Goal: Check status

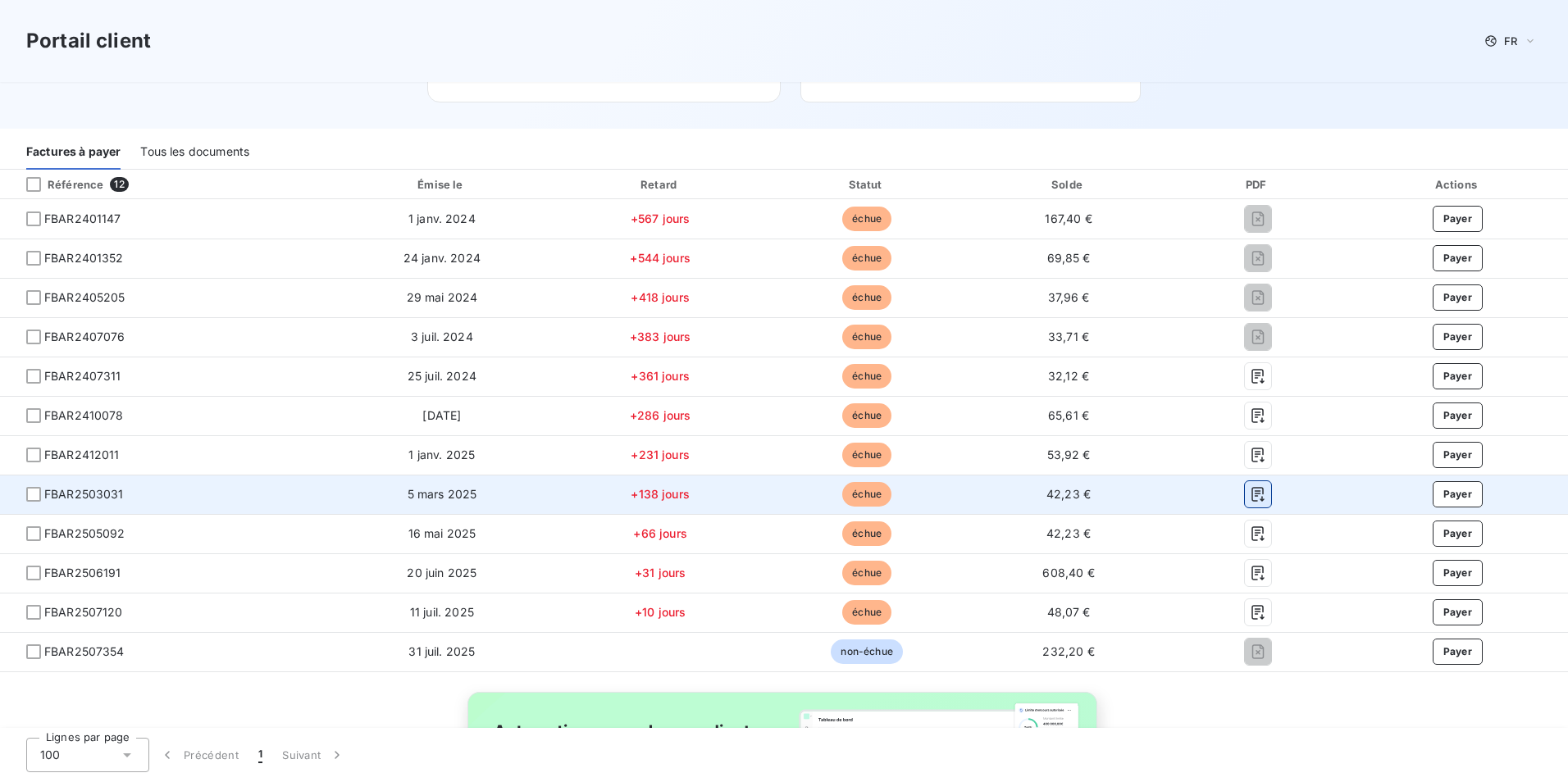
scroll to position [27, 0]
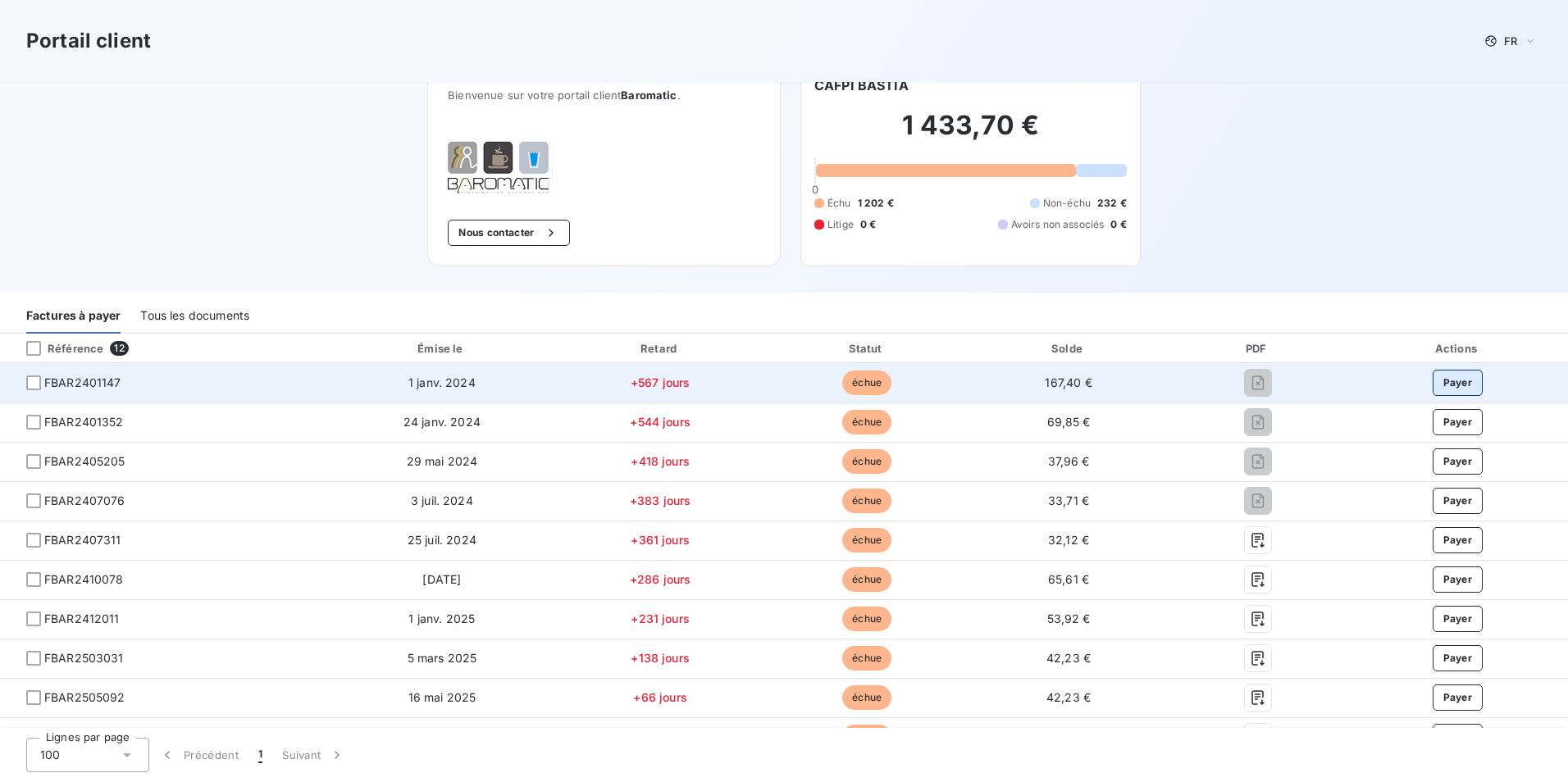
click at [1433, 377] on button "Payer" at bounding box center [1458, 382] width 51 height 26
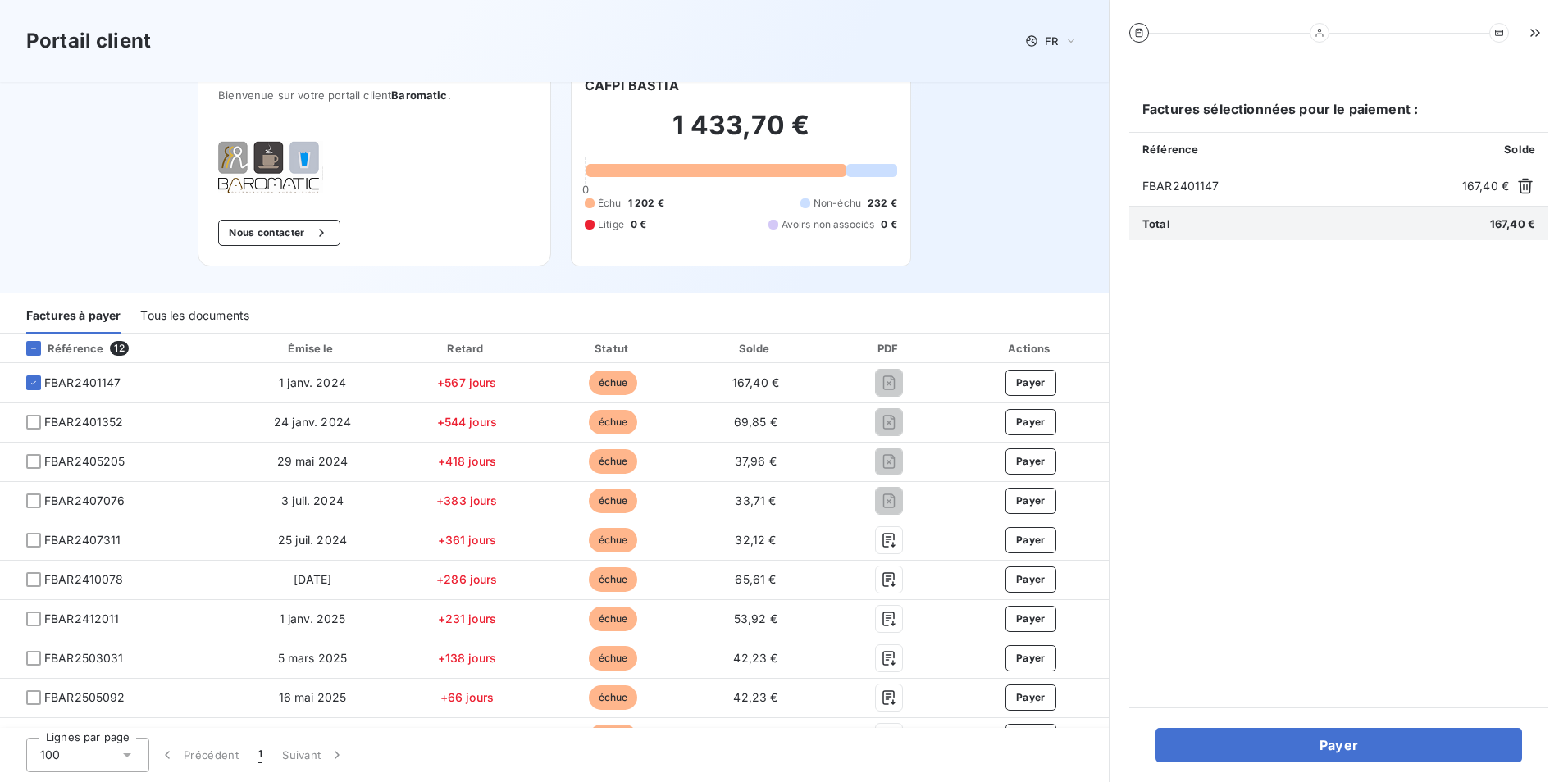
click at [1013, 173] on div "Portail client FR Bienvenue sur votre portail client Baromatic . Nous contacter…" at bounding box center [555, 132] width 1109 height 320
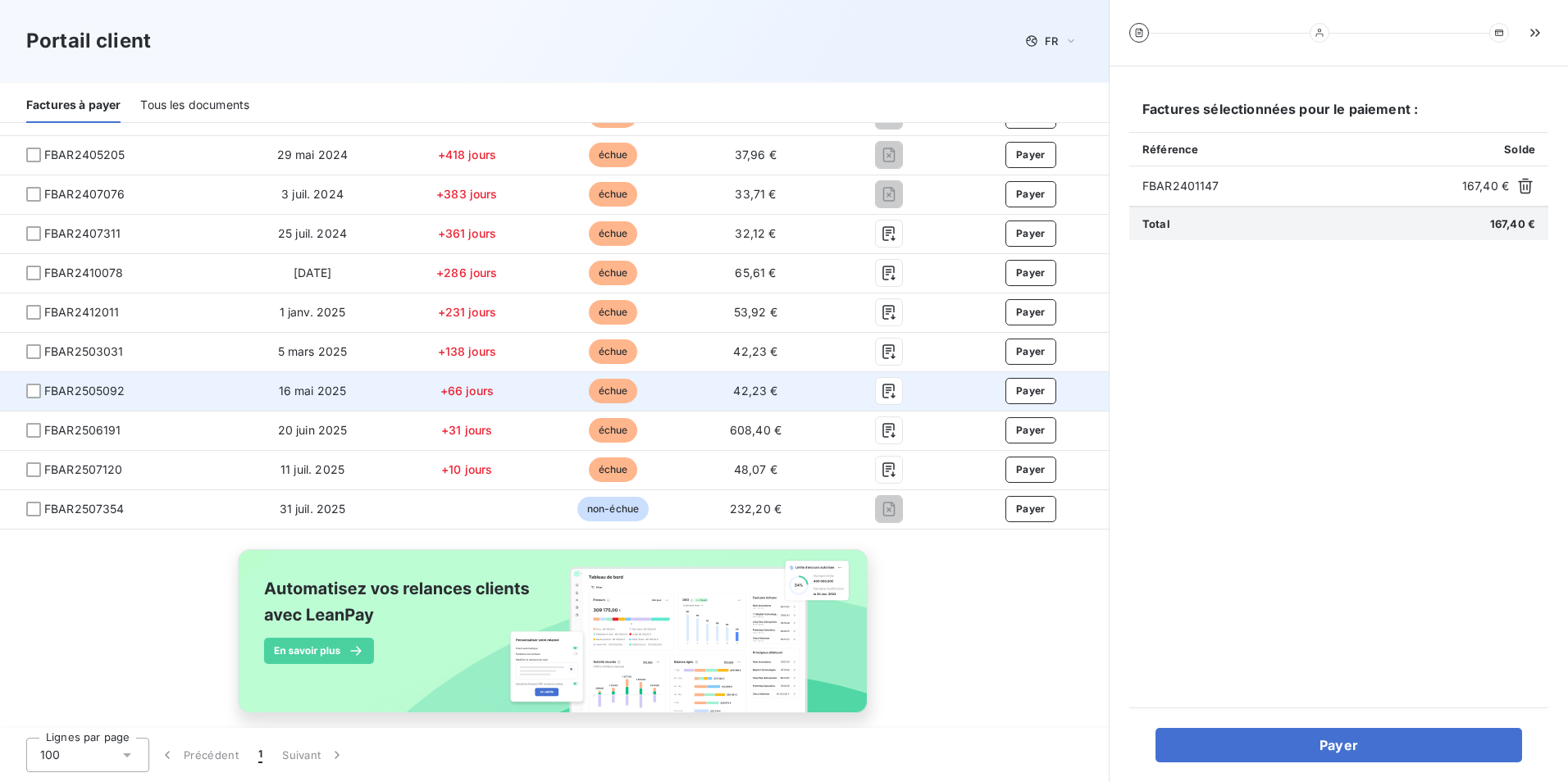
scroll to position [355, 0]
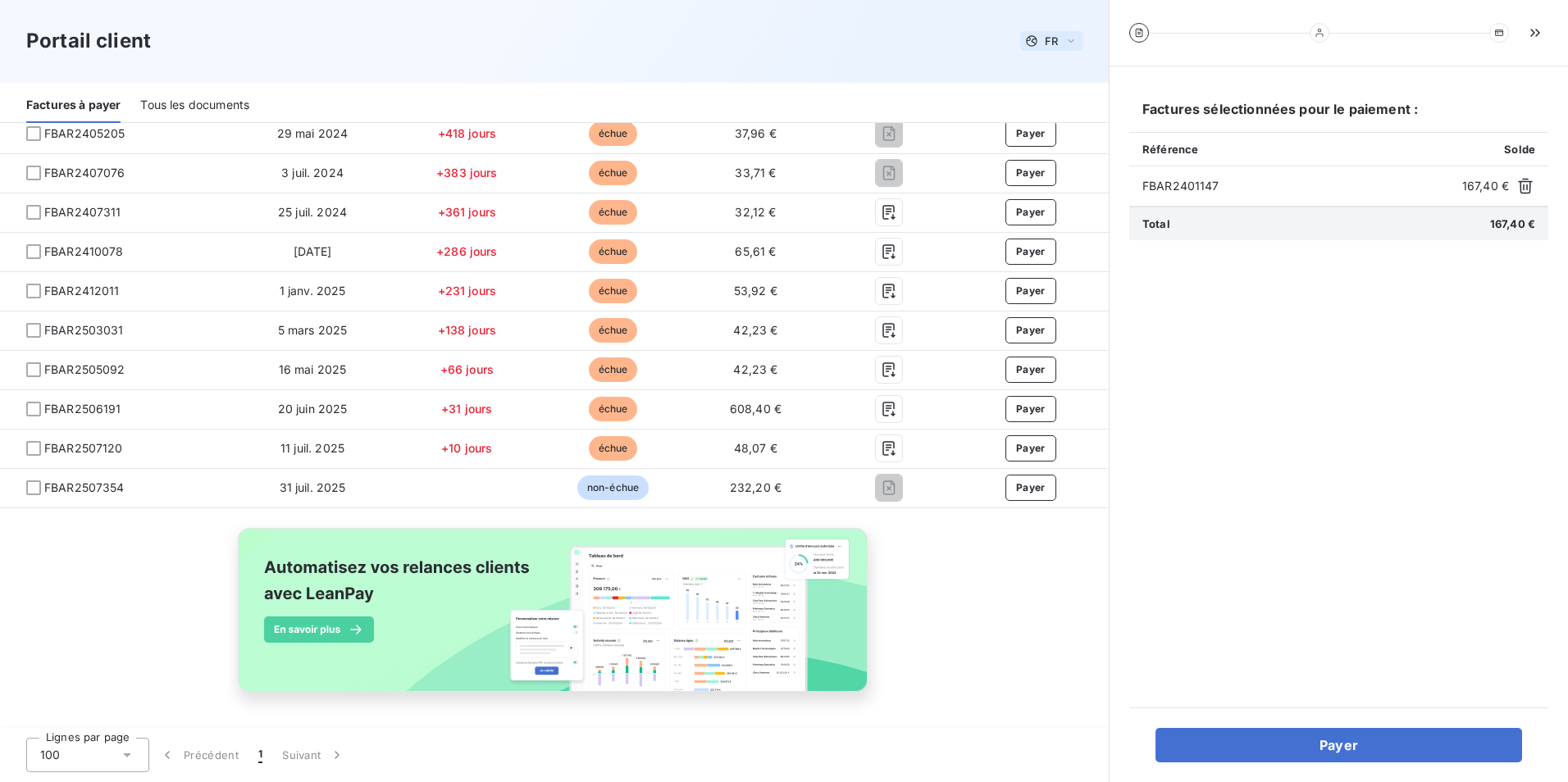
click at [1068, 34] on icon at bounding box center [1071, 41] width 13 height 16
click at [894, 56] on div "Portail client FR Français Anglais" at bounding box center [555, 41] width 1109 height 82
click at [893, 56] on div "Portail client FR" at bounding box center [555, 41] width 1109 height 82
